Goal: Task Accomplishment & Management: Complete application form

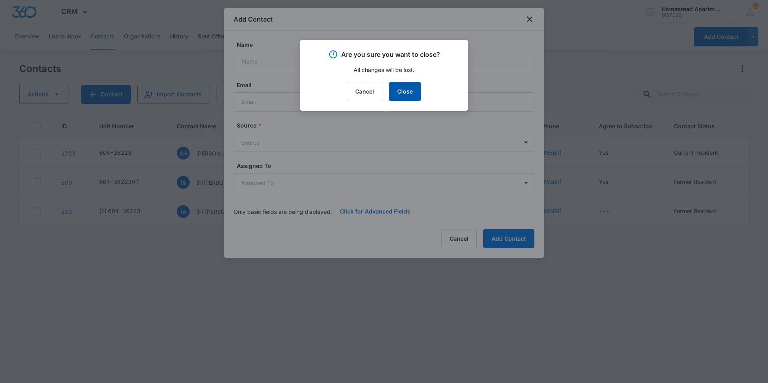
click at [410, 101] on button "Close" at bounding box center [405, 91] width 32 height 19
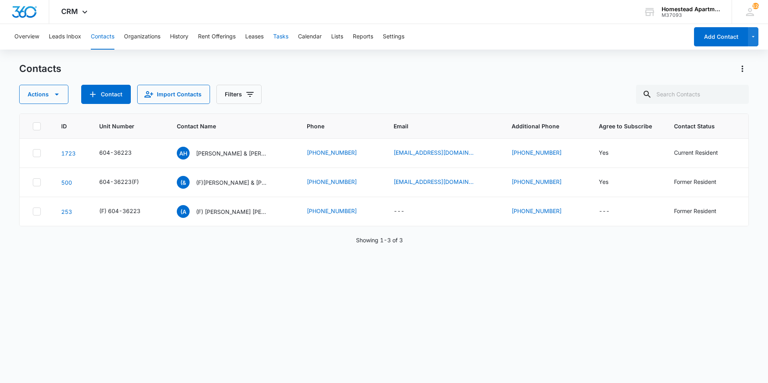
click at [284, 37] on button "Tasks" at bounding box center [280, 37] width 15 height 26
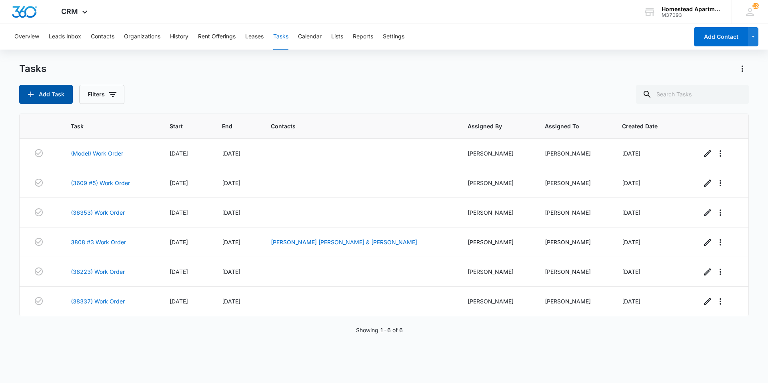
click at [48, 96] on button "Add Task" at bounding box center [46, 94] width 54 height 19
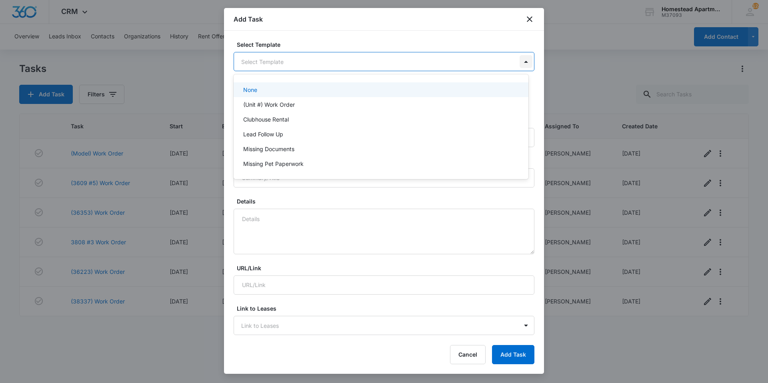
click at [516, 63] on body "CRM Apps Reputation Websites Forms CRM Email Social Content Intelligence Files …" at bounding box center [384, 191] width 768 height 383
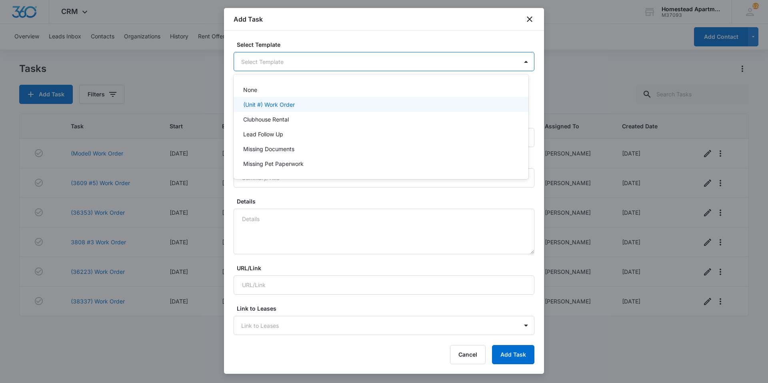
click at [283, 106] on p "(Unit #) Work Order" at bounding box center [269, 104] width 52 height 8
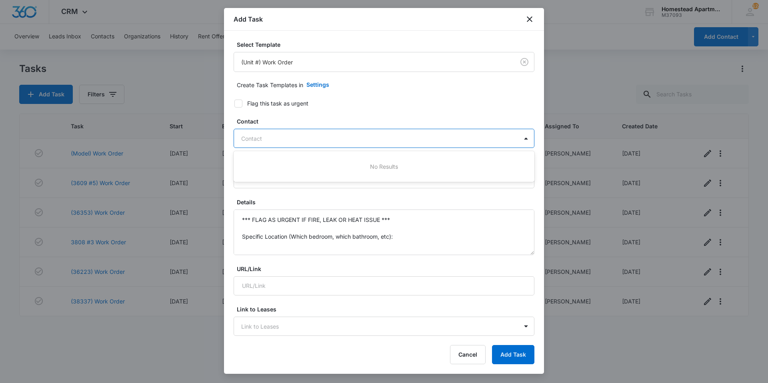
click at [307, 140] on div at bounding box center [379, 139] width 276 height 10
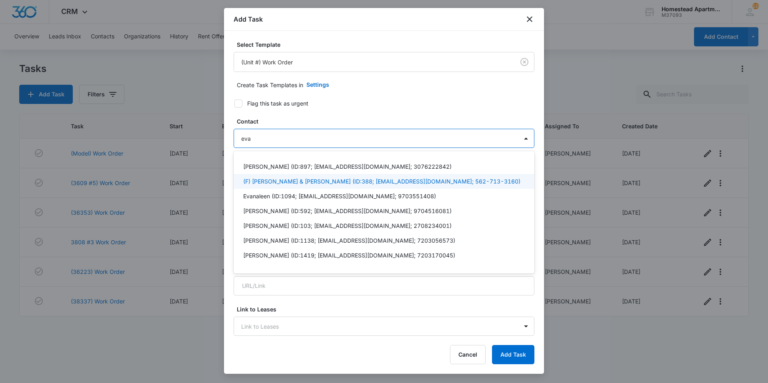
type input "eva"
click at [524, 23] on div "Add Task" at bounding box center [384, 19] width 320 height 23
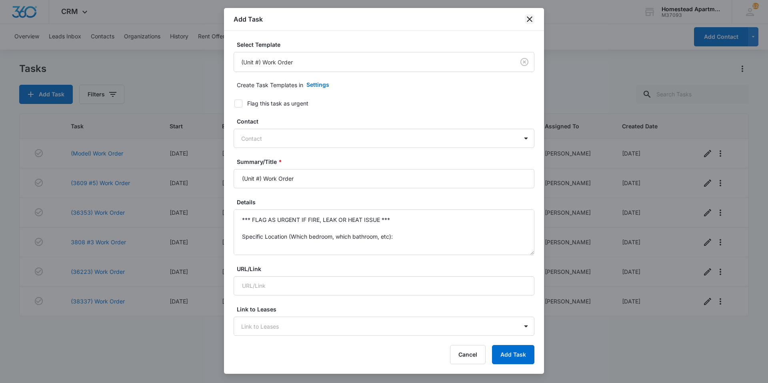
click at [526, 22] on icon "close" at bounding box center [530, 19] width 10 height 10
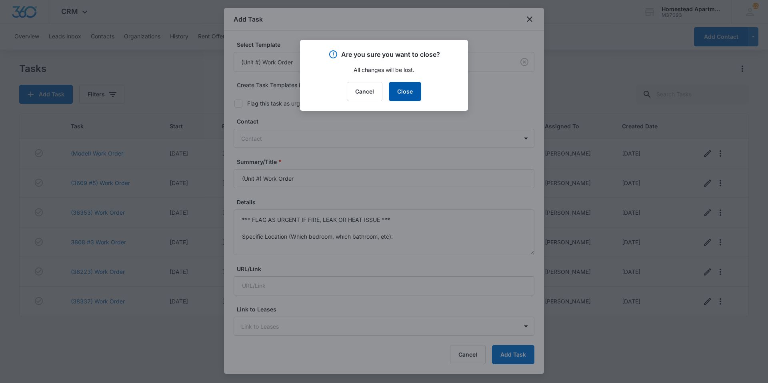
click at [414, 90] on button "Close" at bounding box center [405, 91] width 32 height 19
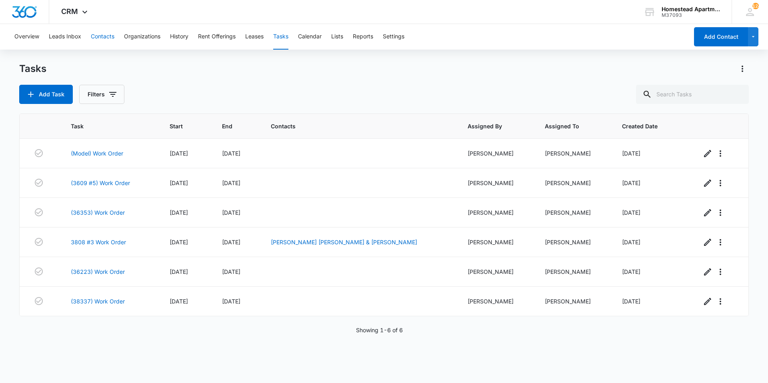
click at [95, 30] on button "Contacts" at bounding box center [103, 37] width 24 height 26
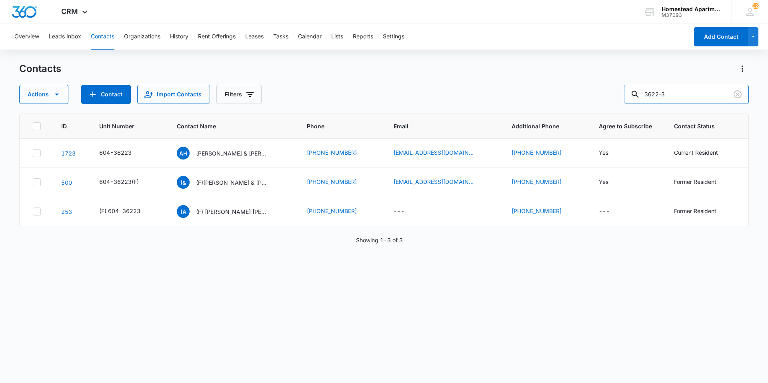
drag, startPoint x: 692, startPoint y: 96, endPoint x: 621, endPoint y: 112, distance: 72.2
click at [621, 112] on div "Contacts Actions Contact Import Contacts Filters [PHONE_NUMBER] Unit Number Con…" at bounding box center [384, 222] width 730 height 320
type input "3808-7"
click at [287, 35] on button "Tasks" at bounding box center [280, 37] width 15 height 26
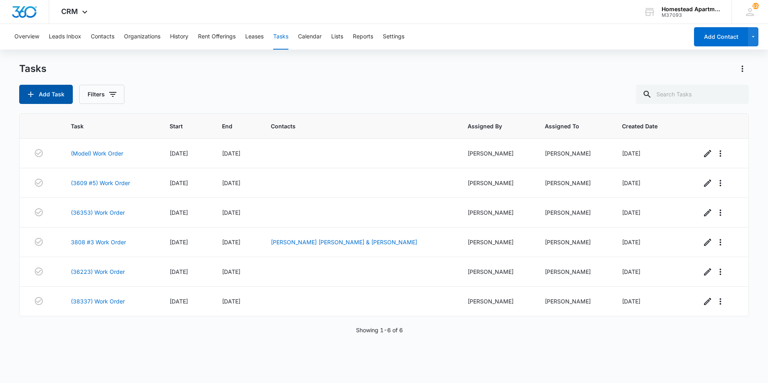
click at [50, 95] on button "Add Task" at bounding box center [46, 94] width 54 height 19
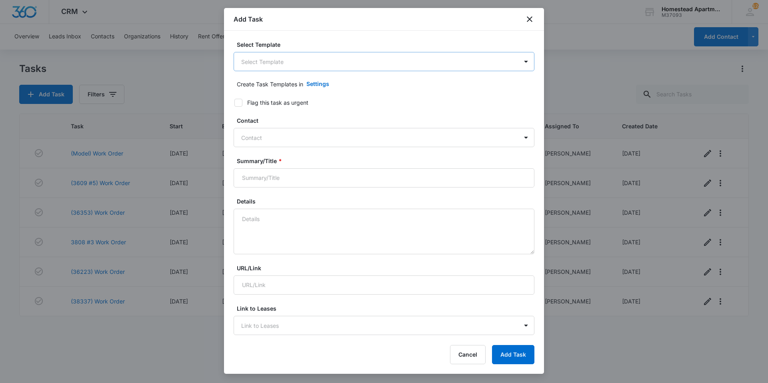
click at [254, 66] on body "CRM Apps Reputation Websites Forms CRM Email Social Content Intelligence Files …" at bounding box center [384, 191] width 768 height 383
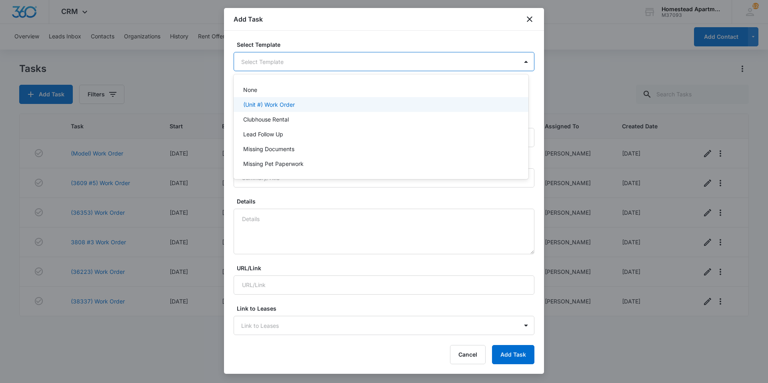
click at [258, 105] on p "(Unit #) Work Order" at bounding box center [269, 104] width 52 height 8
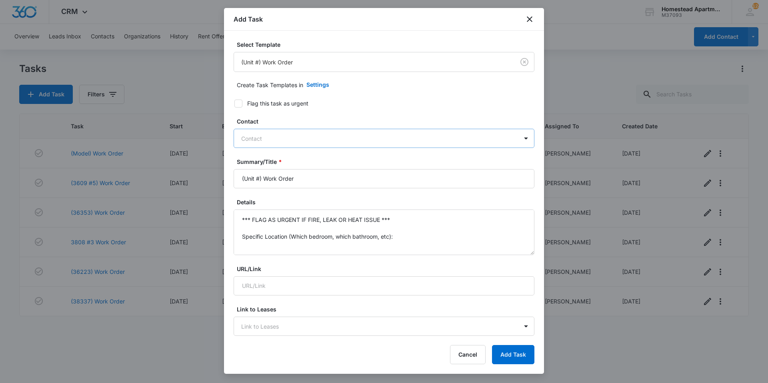
click at [279, 136] on div at bounding box center [379, 139] width 276 height 10
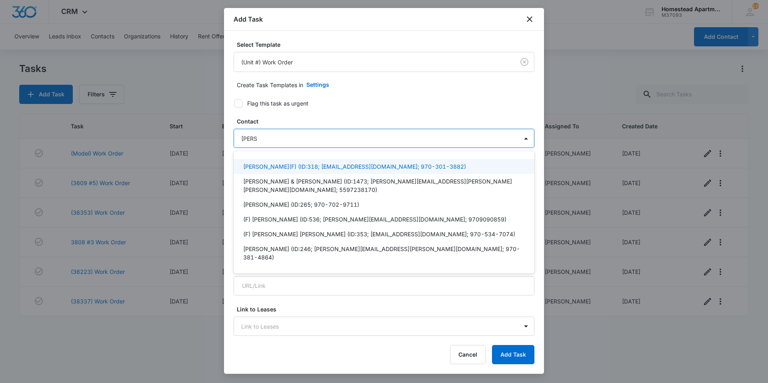
type input "[PERSON_NAME]"
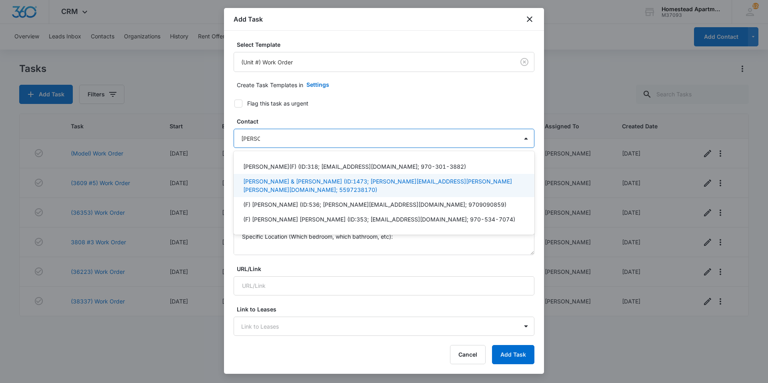
click at [317, 180] on p "[PERSON_NAME] & [PERSON_NAME] (ID:1473; [PERSON_NAME][EMAIL_ADDRESS][PERSON_NAM…" at bounding box center [383, 185] width 280 height 17
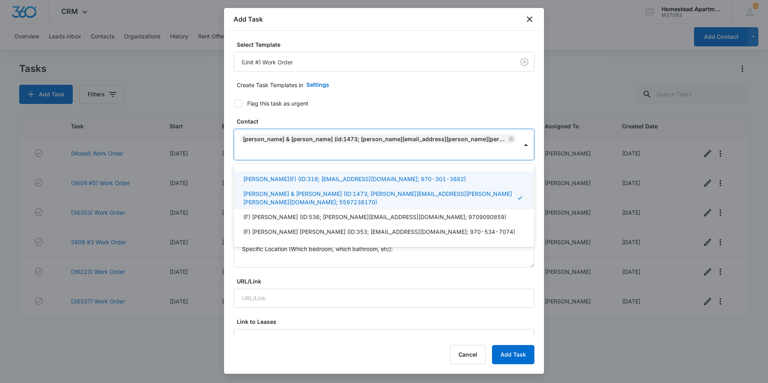
click at [364, 100] on label "Flag this task as urgent" at bounding box center [379, 103] width 301 height 8
click at [235, 101] on input "Flag this task as urgent" at bounding box center [232, 104] width 6 height 6
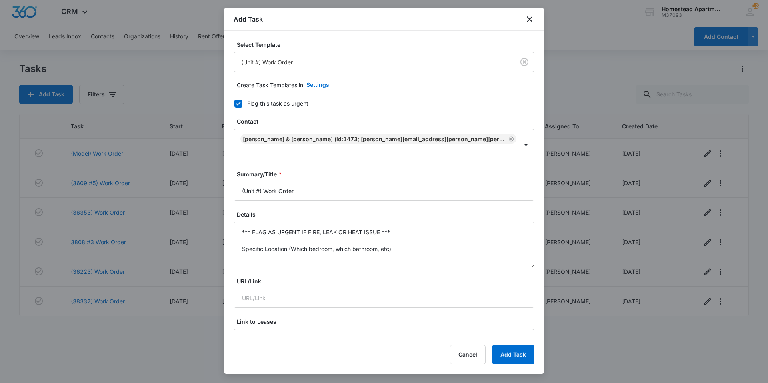
click at [244, 104] on label "Flag this task as urgent" at bounding box center [379, 103] width 301 height 8
click at [235, 104] on input "Flag this task as urgent" at bounding box center [232, 104] width 6 height 6
checkbox input "false"
drag, startPoint x: 304, startPoint y: 190, endPoint x: 238, endPoint y: 196, distance: 66.0
click at [238, 196] on input "(Unit #) Work Order" at bounding box center [384, 191] width 301 height 19
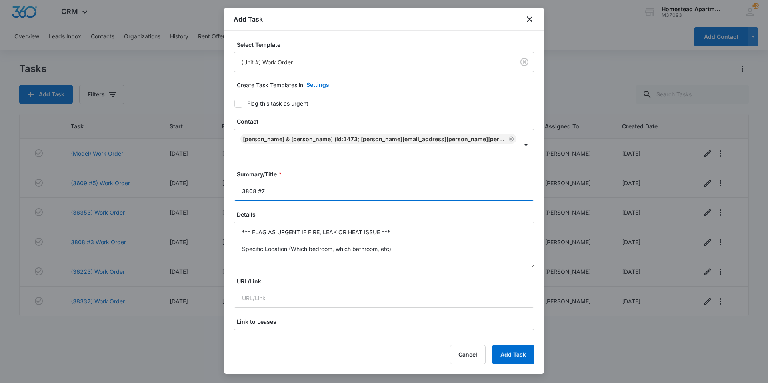
type input "3808 #7 Work Order"
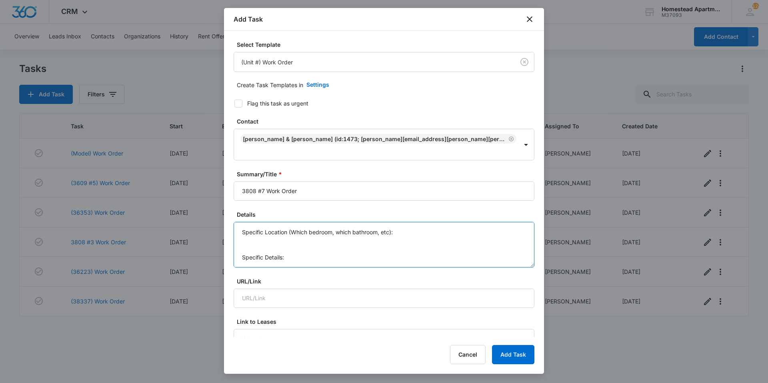
scroll to position [59, 0]
drag, startPoint x: 239, startPoint y: 232, endPoint x: 411, endPoint y: 271, distance: 176.8
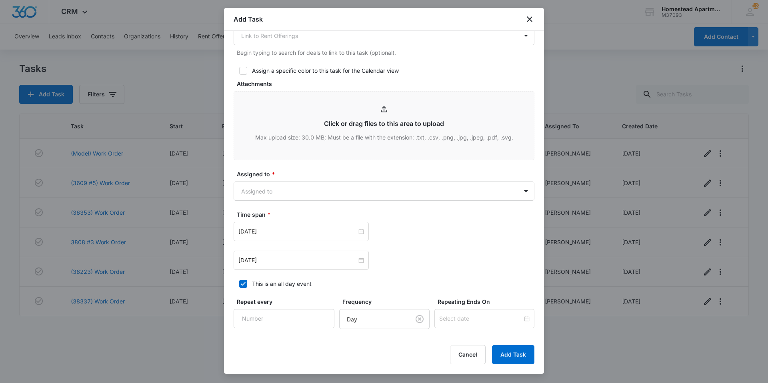
scroll to position [360, 0]
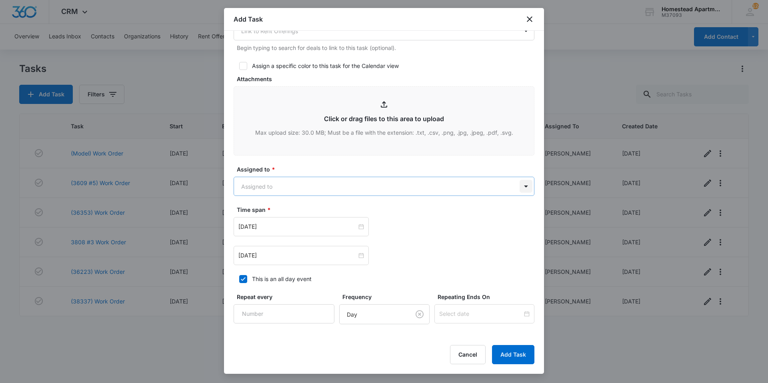
type textarea "Garage Disposal is making a loud noise, she said it is not clogged but not work…"
click at [521, 184] on body "CRM Apps Reputation Websites Forms CRM Email Social Content Intelligence Files …" at bounding box center [384, 191] width 768 height 383
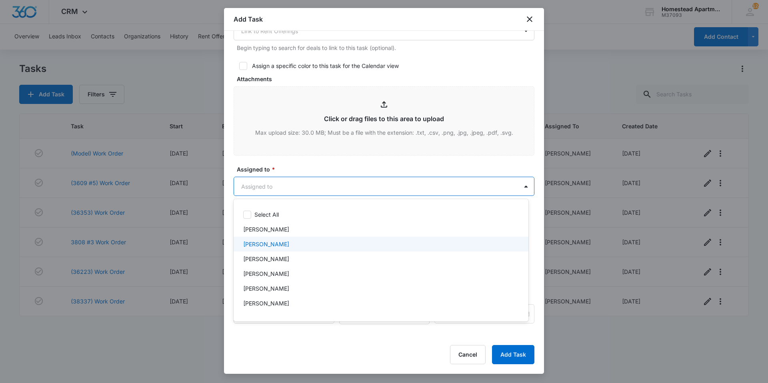
click at [316, 249] on div "[PERSON_NAME]" at bounding box center [381, 244] width 295 height 15
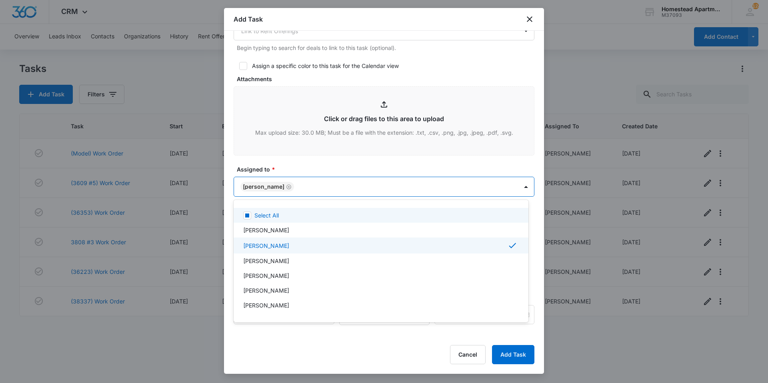
click at [352, 169] on div at bounding box center [384, 191] width 768 height 383
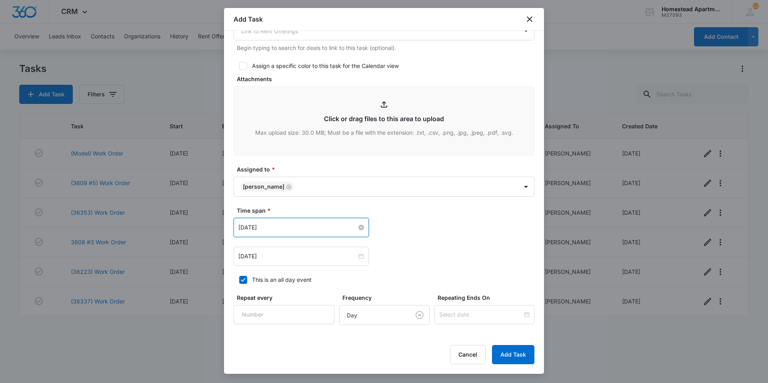
click at [302, 230] on input "[DATE]" at bounding box center [298, 227] width 118 height 9
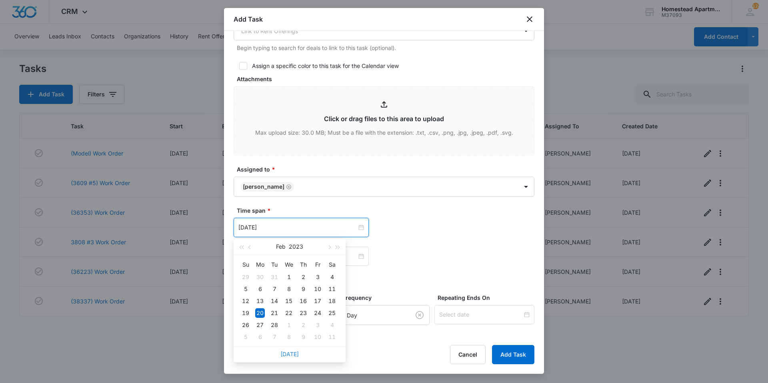
click at [289, 352] on link "[DATE]" at bounding box center [290, 354] width 18 height 7
type input "[DATE]"
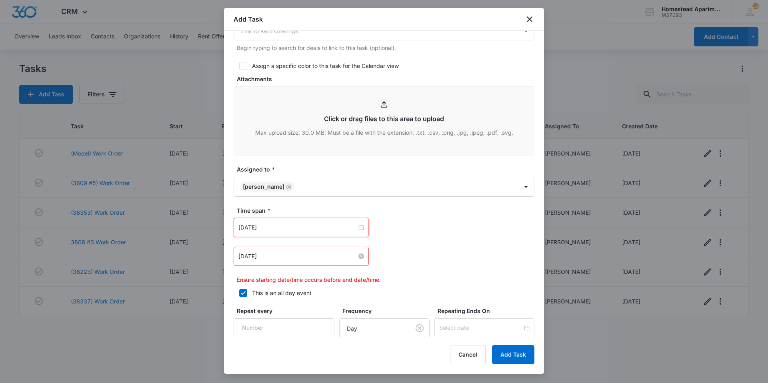
click at [285, 253] on input "[DATE]" at bounding box center [298, 256] width 118 height 9
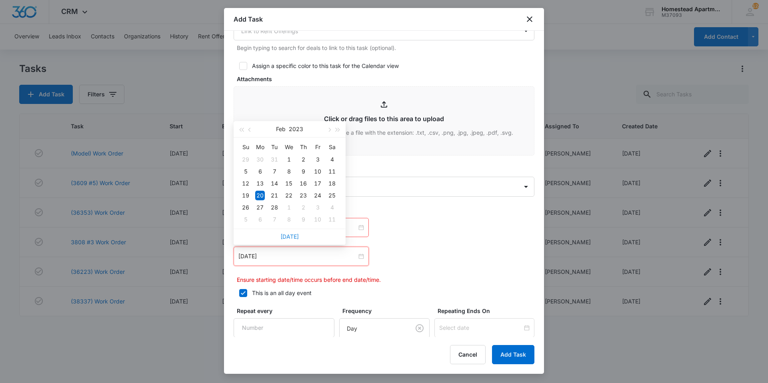
click at [289, 237] on link "[DATE]" at bounding box center [290, 236] width 18 height 7
type input "[DATE]"
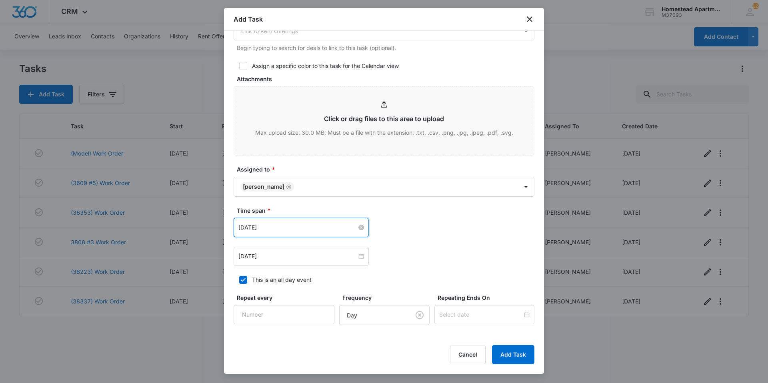
click at [257, 229] on input "[DATE]" at bounding box center [298, 227] width 118 height 9
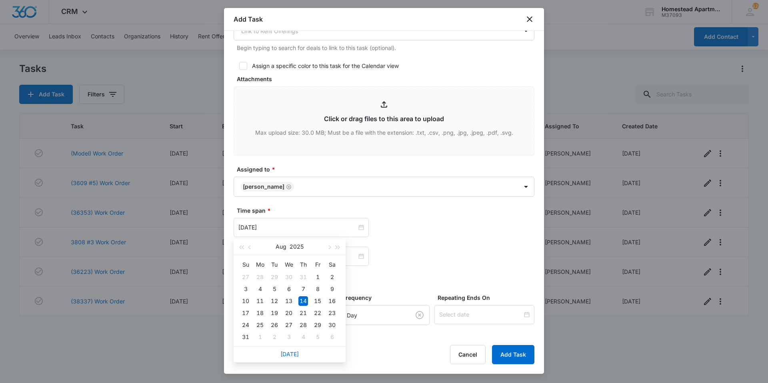
click at [313, 206] on form "Select Template (Unit #) Work Order Create Task Templates in Settings Flag this…" at bounding box center [384, 36] width 301 height 713
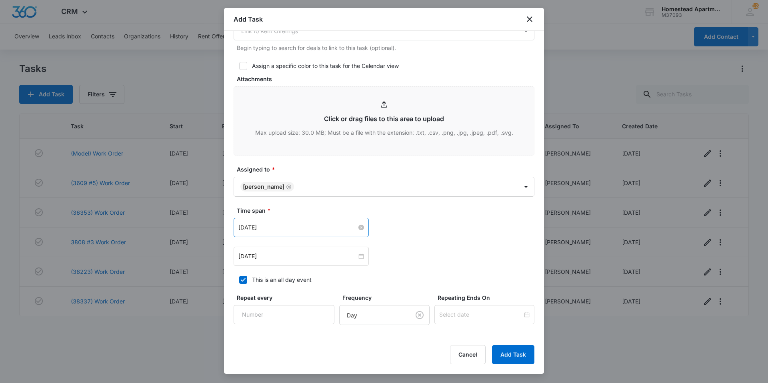
click at [255, 225] on input "[DATE]" at bounding box center [298, 227] width 118 height 9
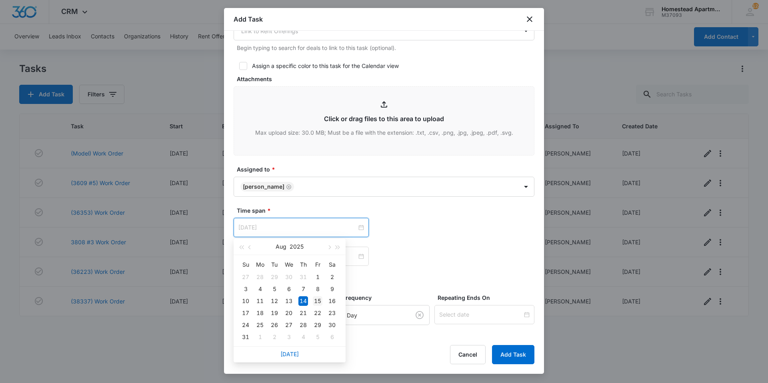
type input "[DATE]"
click at [321, 301] on div "15" at bounding box center [318, 302] width 10 height 10
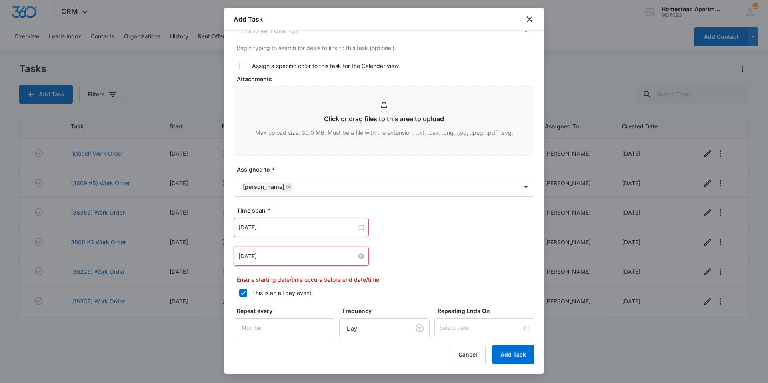
click at [256, 256] on input "[DATE]" at bounding box center [298, 256] width 118 height 9
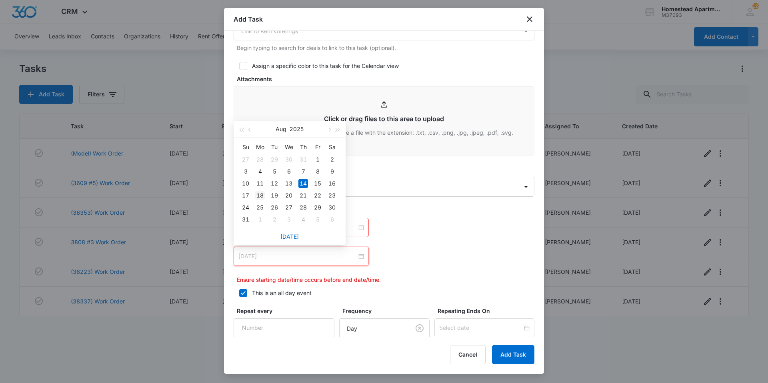
type input "[DATE]"
click at [263, 197] on div "18" at bounding box center [260, 196] width 10 height 10
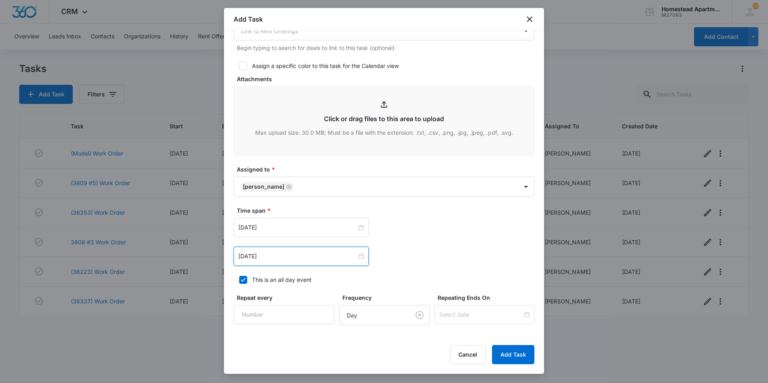
click at [409, 239] on div "[DATE] [DATE] Su Mo Tu We Th Fr Sa 27 28 29 30 31 1 2 3 4 5 6 7 8 9 10 11 12 13…" at bounding box center [384, 242] width 301 height 48
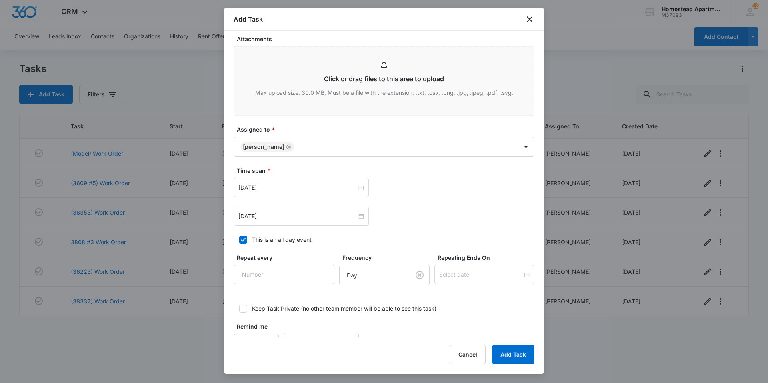
scroll to position [426, 0]
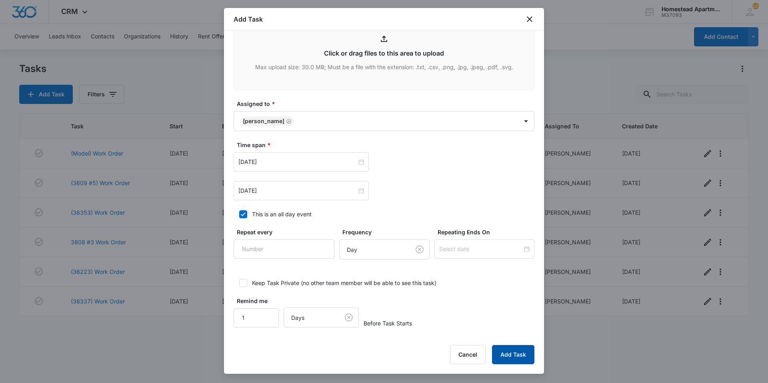
click at [522, 355] on button "Add Task" at bounding box center [513, 354] width 42 height 19
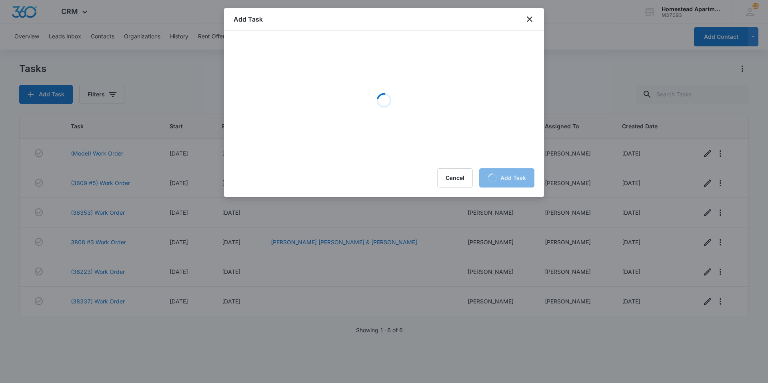
scroll to position [0, 0]
